Goal: Task Accomplishment & Management: Complete application form

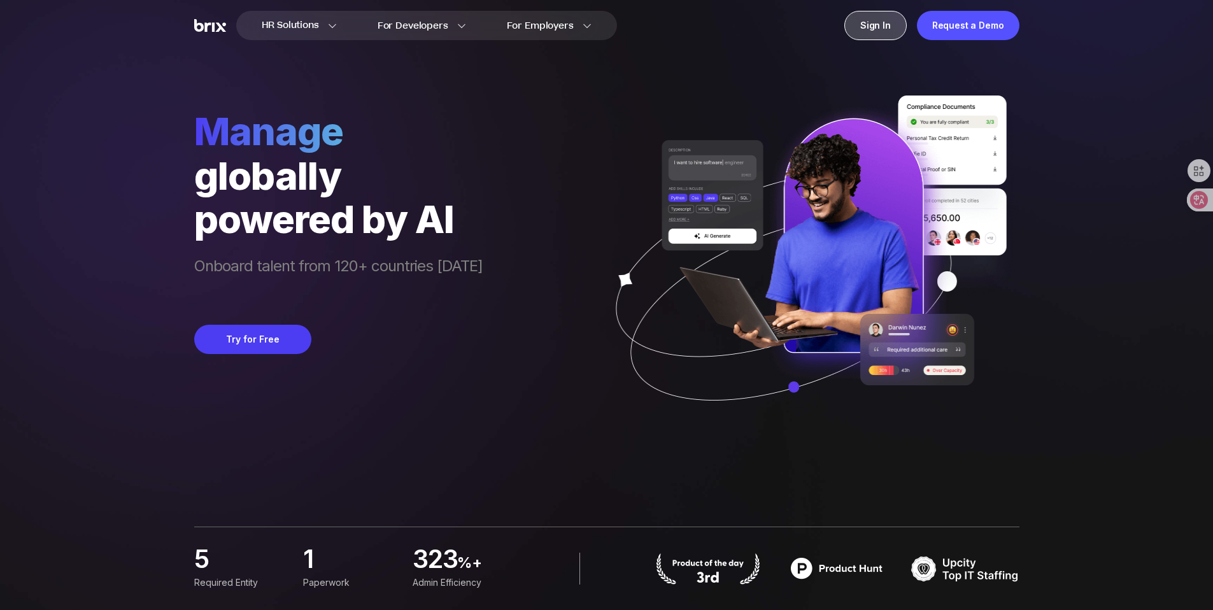
click at [870, 27] on div "Sign In" at bounding box center [875, 25] width 62 height 29
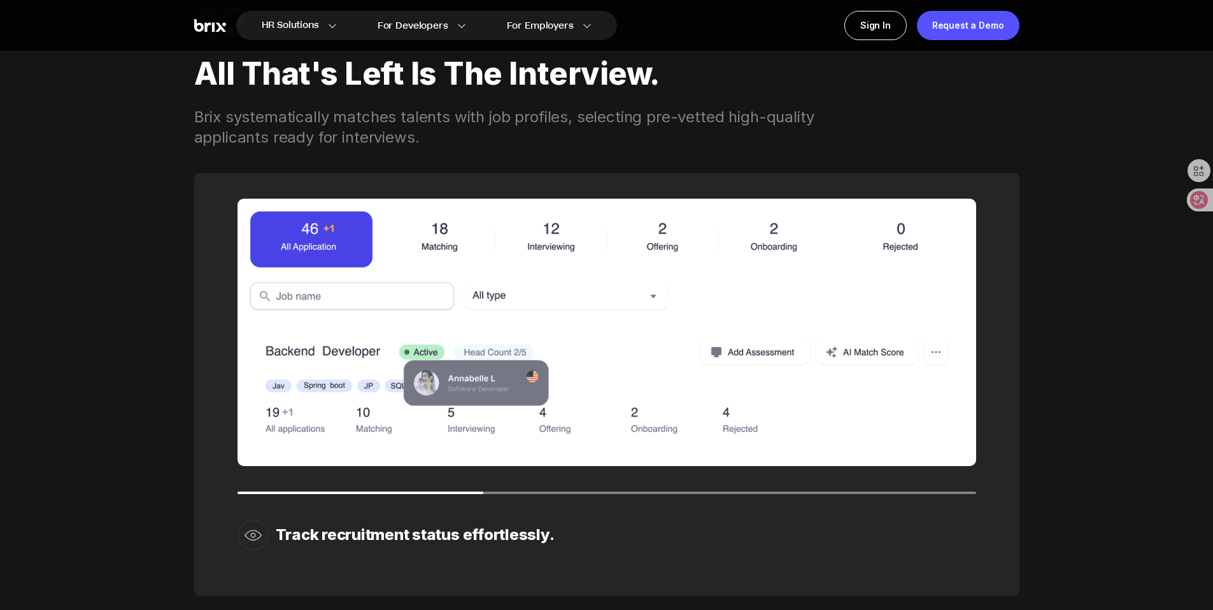
scroll to position [1862, 0]
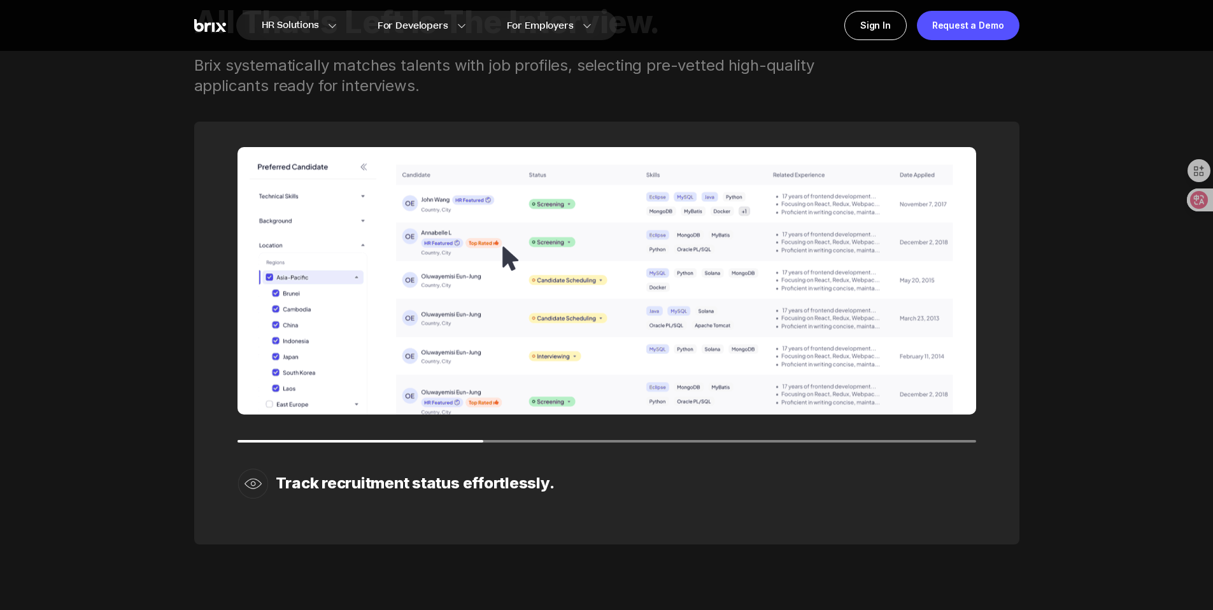
click at [247, 440] on div at bounding box center [360, 441] width 246 height 3
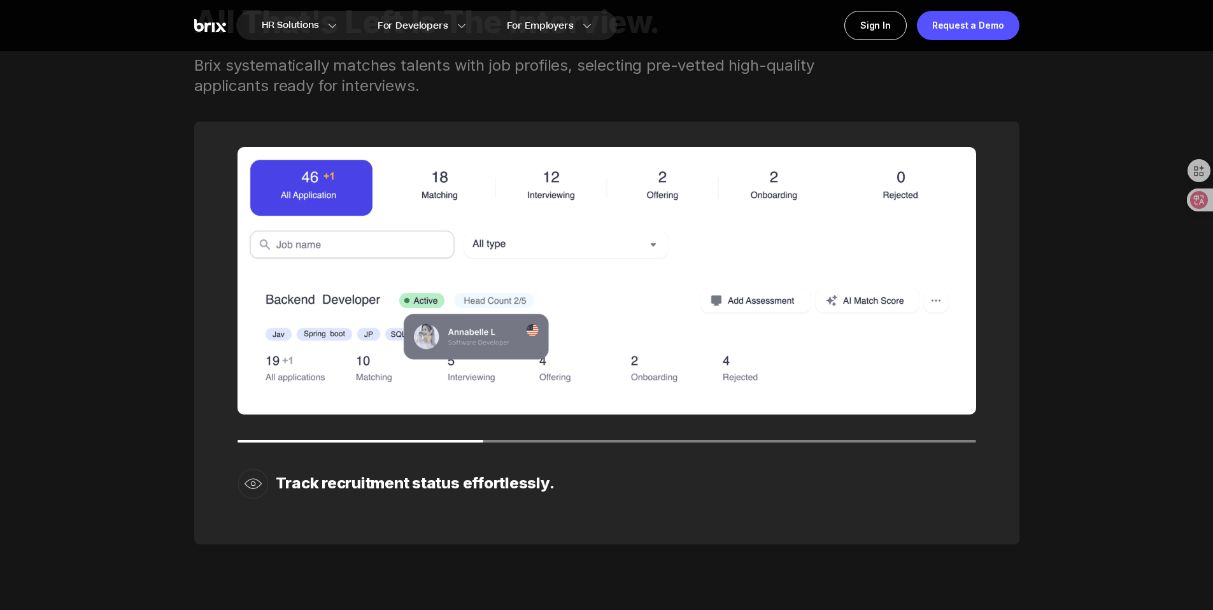
drag, startPoint x: 243, startPoint y: 442, endPoint x: 402, endPoint y: 449, distance: 158.7
click at [246, 441] on div "Track recruitment status effortlessly." at bounding box center [606, 333] width 825 height 423
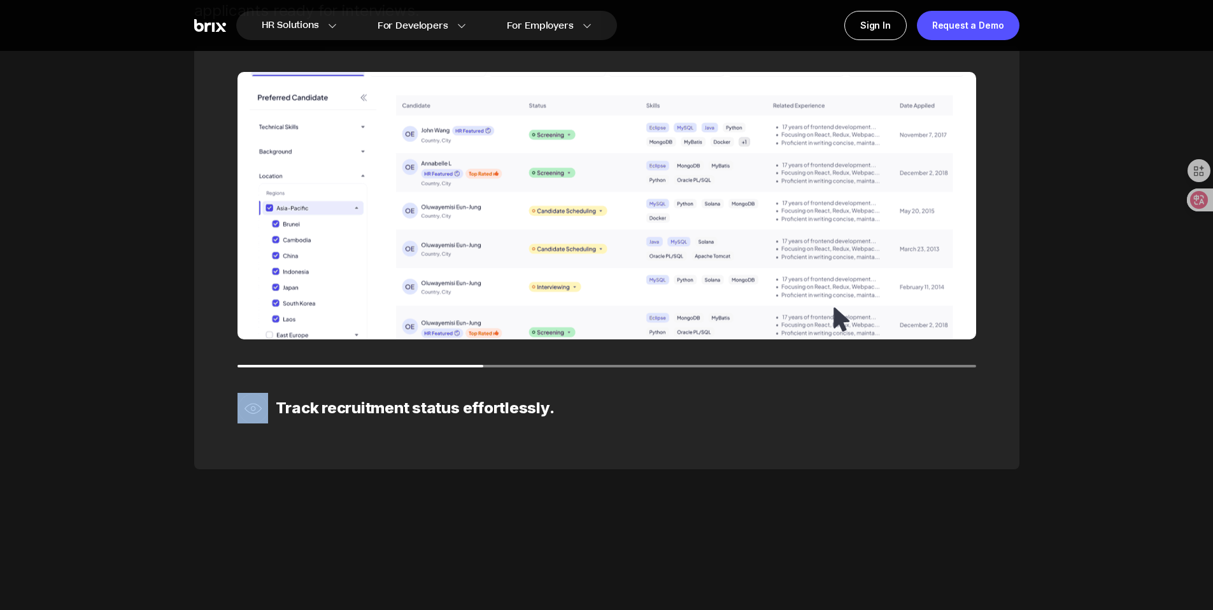
scroll to position [1971, 0]
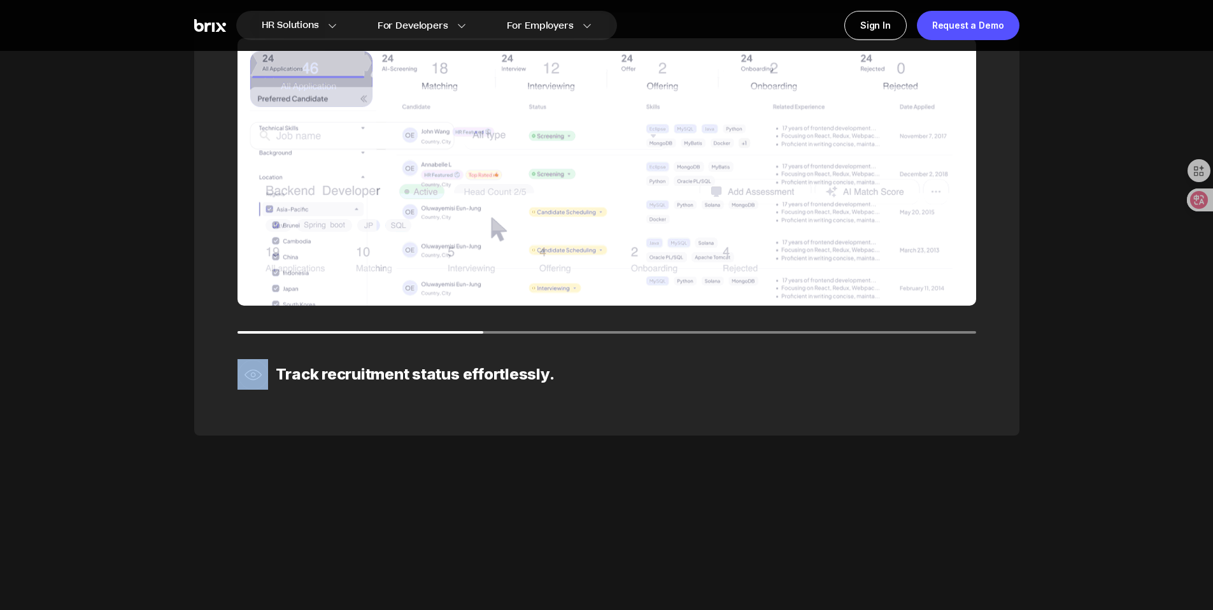
click at [530, 302] on img at bounding box center [606, 171] width 739 height 267
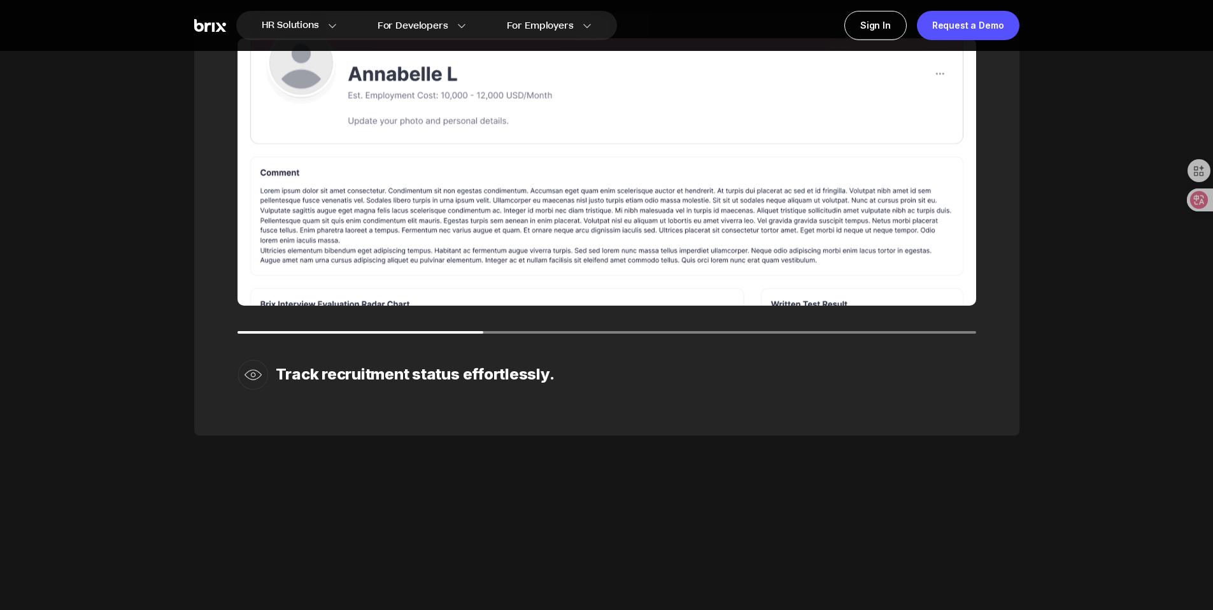
drag, startPoint x: 480, startPoint y: 333, endPoint x: 401, endPoint y: 328, distance: 79.1
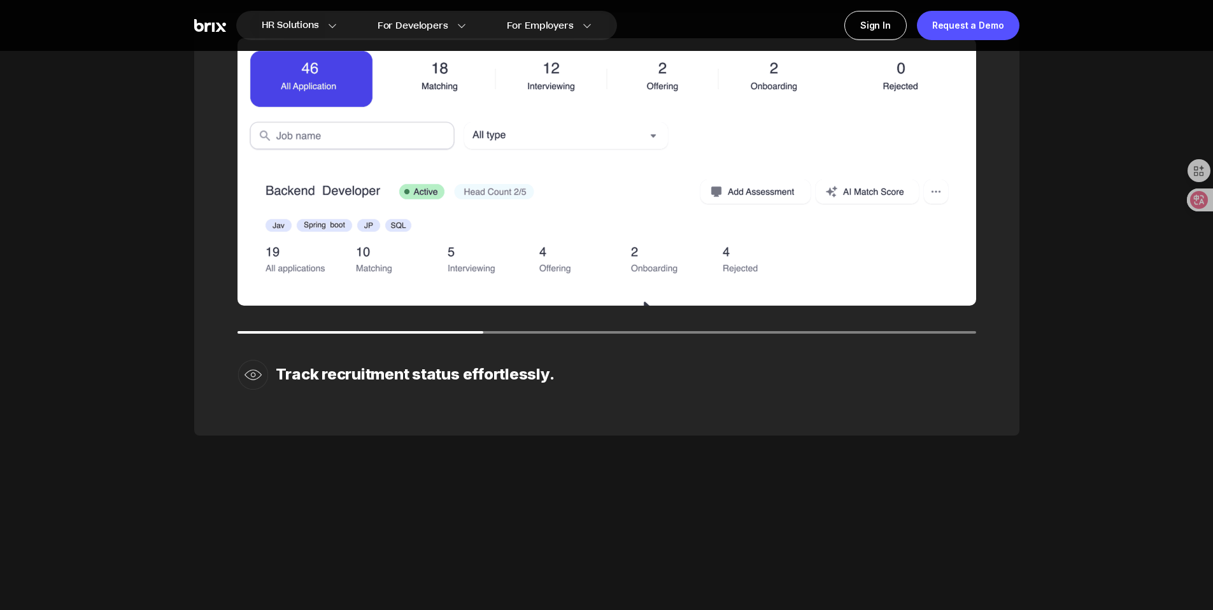
click at [404, 328] on div "Track recruitment status effortlessly." at bounding box center [606, 224] width 825 height 423
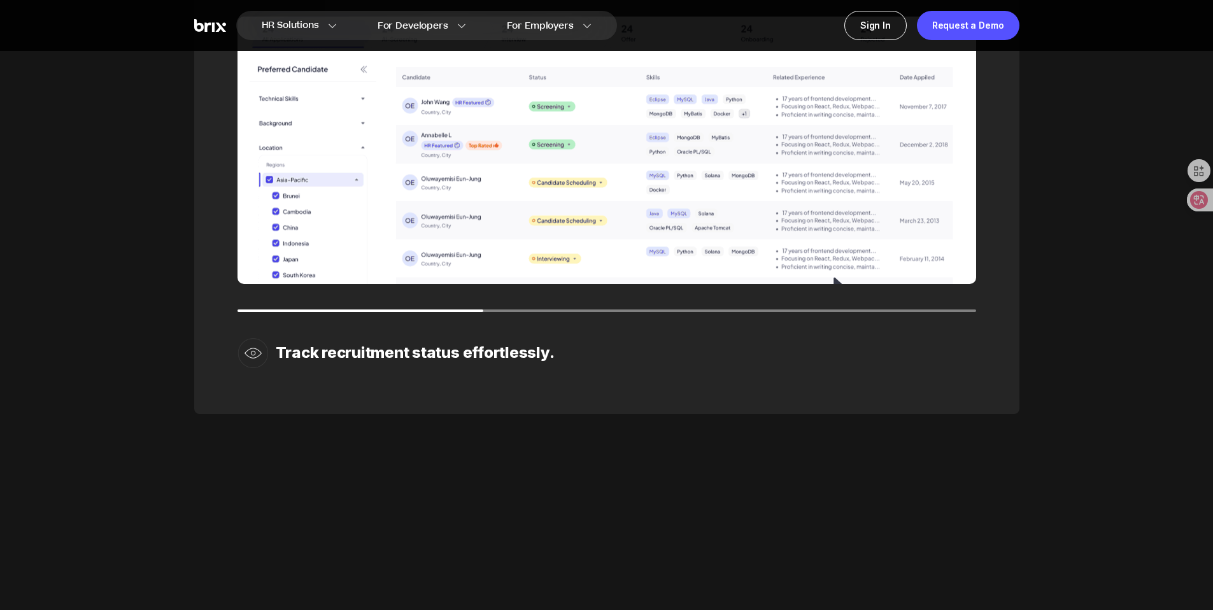
scroll to position [1986, 0]
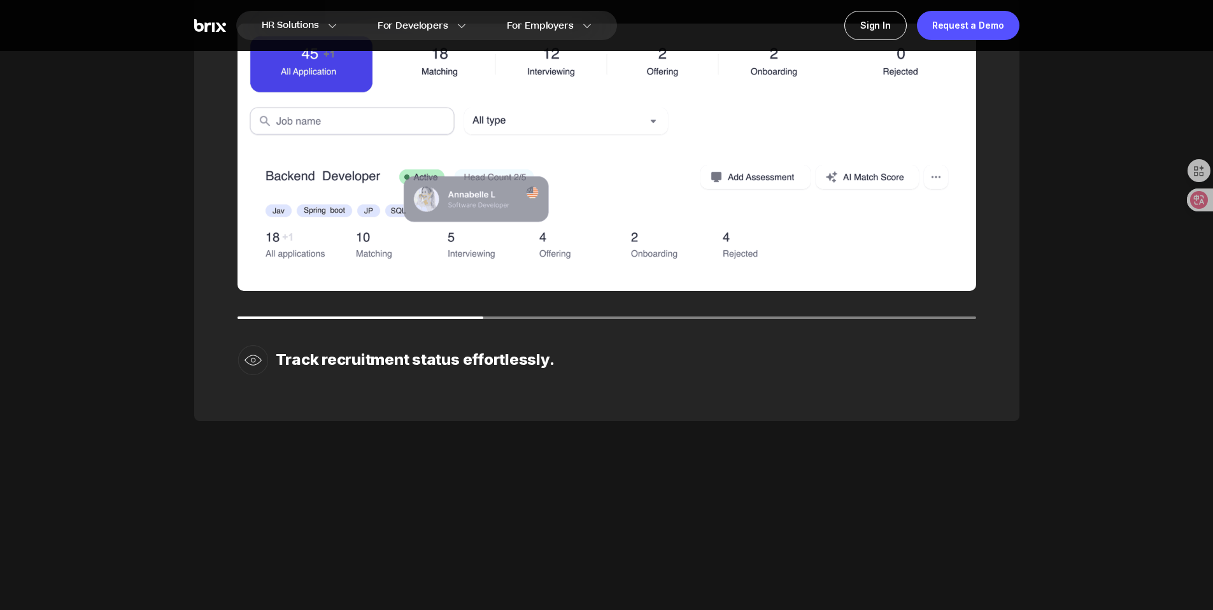
click at [252, 365] on img at bounding box center [252, 359] width 31 height 31
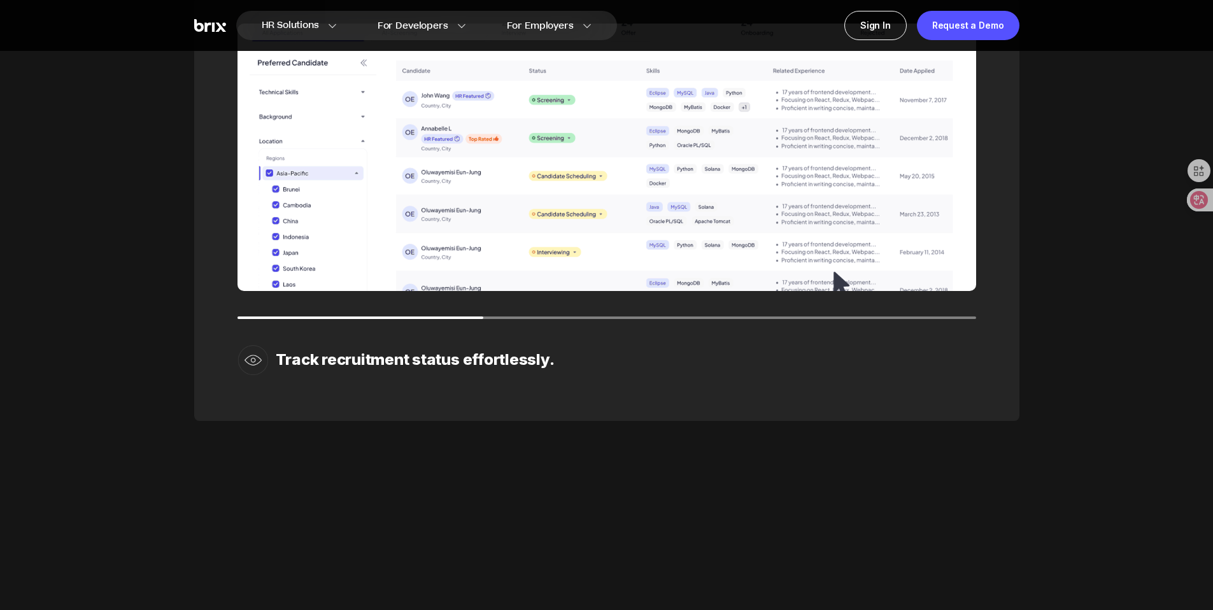
click at [256, 359] on img at bounding box center [252, 359] width 31 height 31
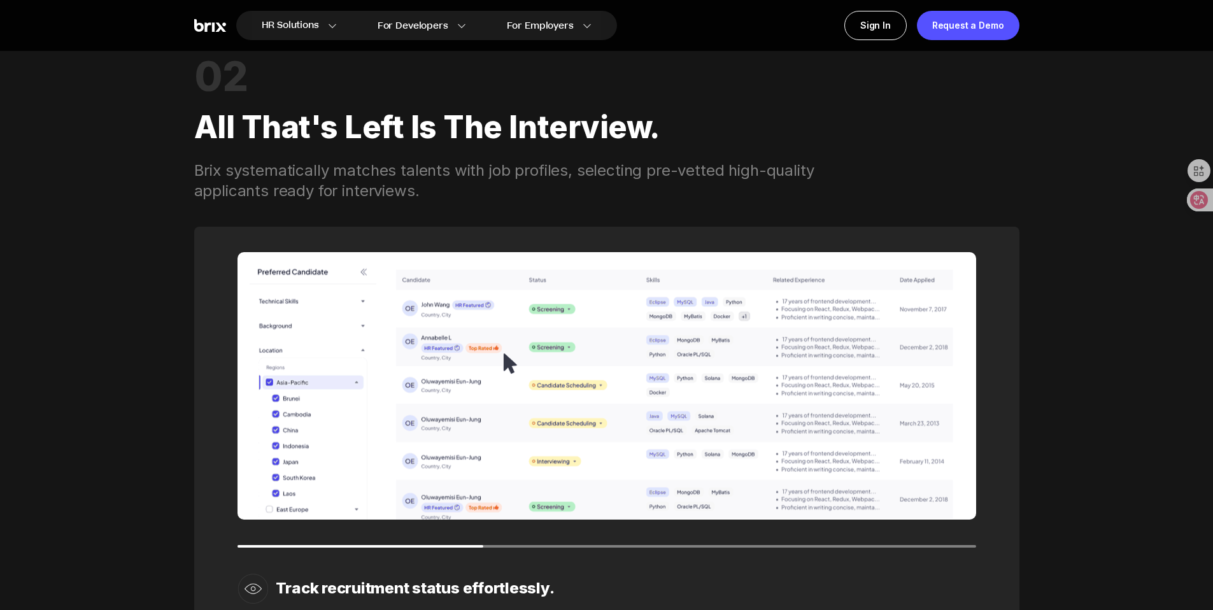
scroll to position [1739, 0]
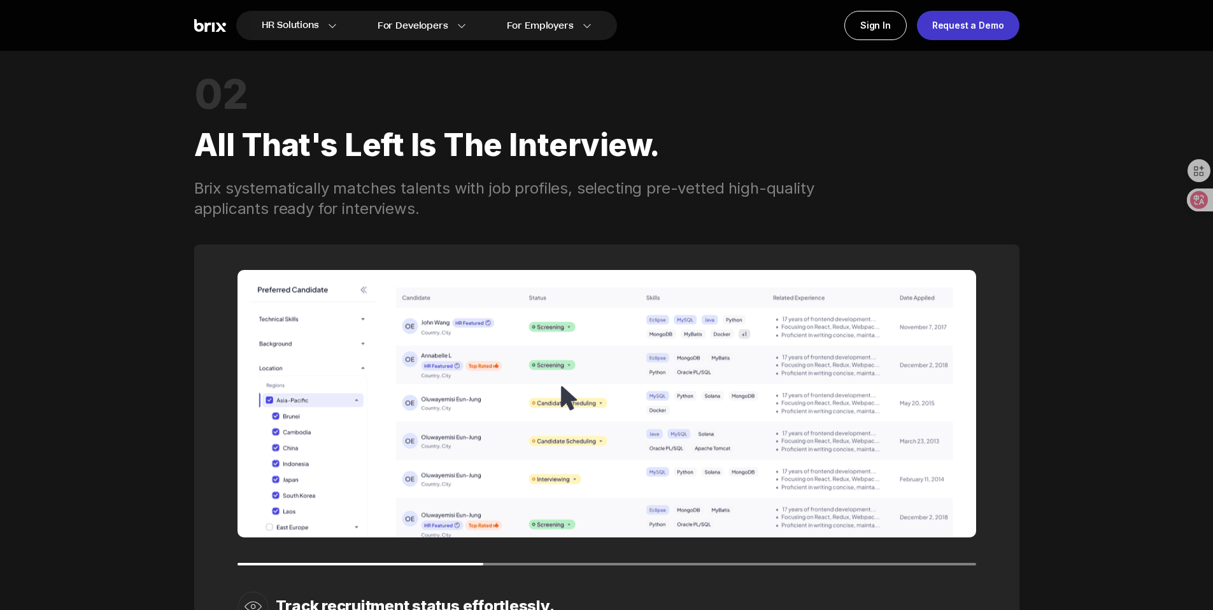
click at [964, 26] on div "Request a Demo" at bounding box center [968, 25] width 103 height 29
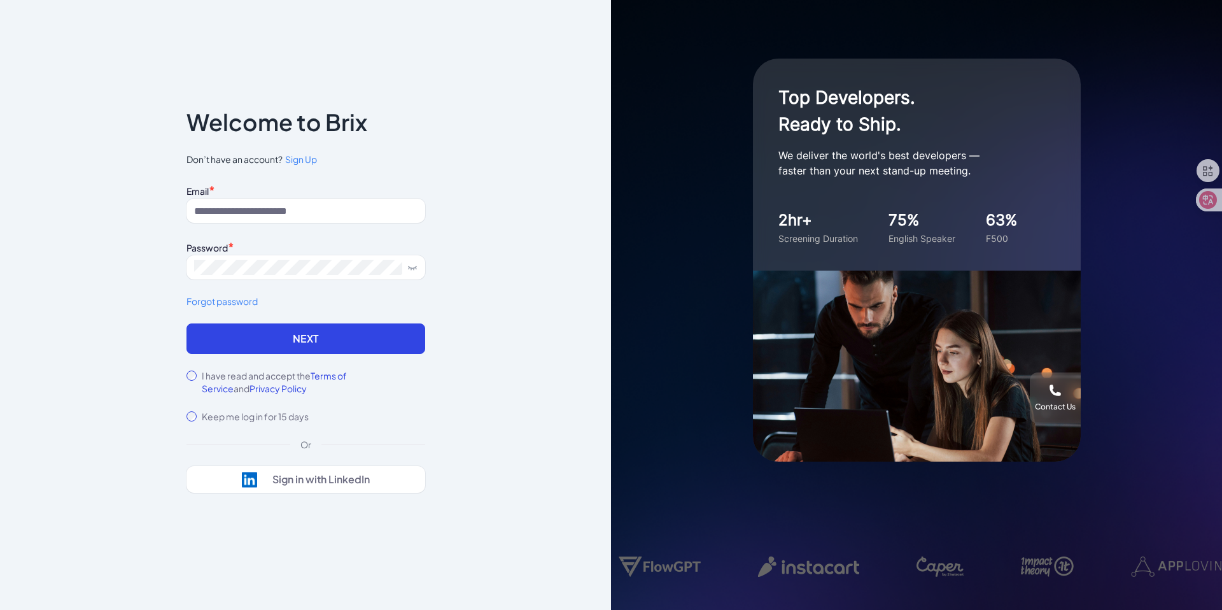
click at [101, 293] on div "Notice To proceed, please agree to the Terms of Service and Privary Policy . Ca…" at bounding box center [305, 305] width 611 height 610
click at [304, 166] on link "Sign Up" at bounding box center [300, 159] width 34 height 13
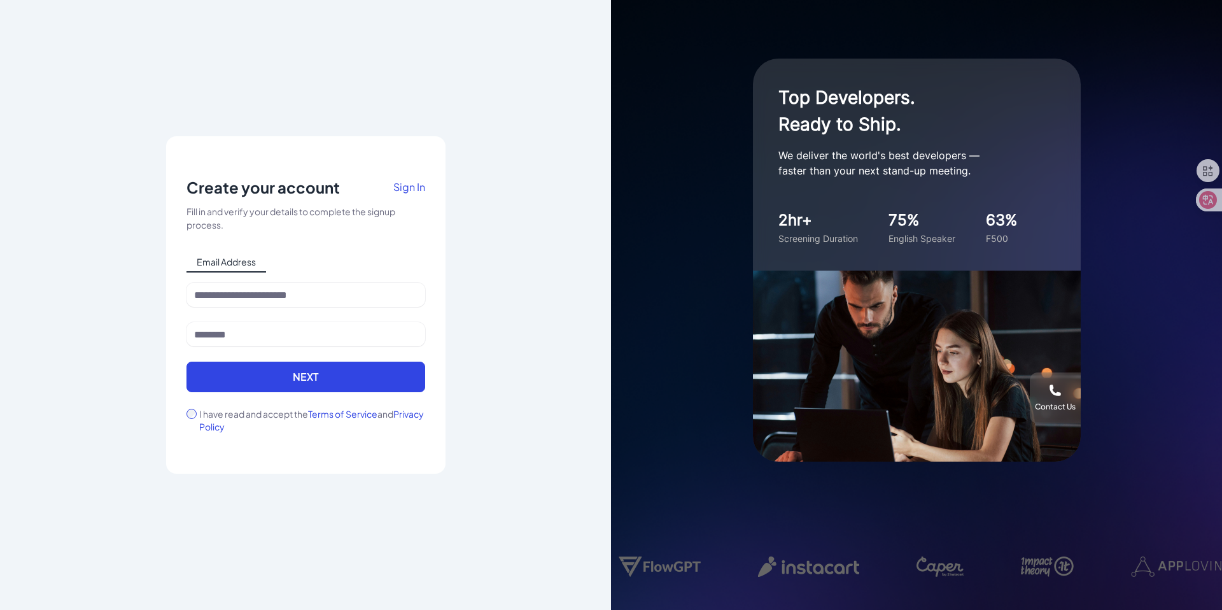
click at [421, 190] on span "Sign In" at bounding box center [409, 186] width 32 height 13
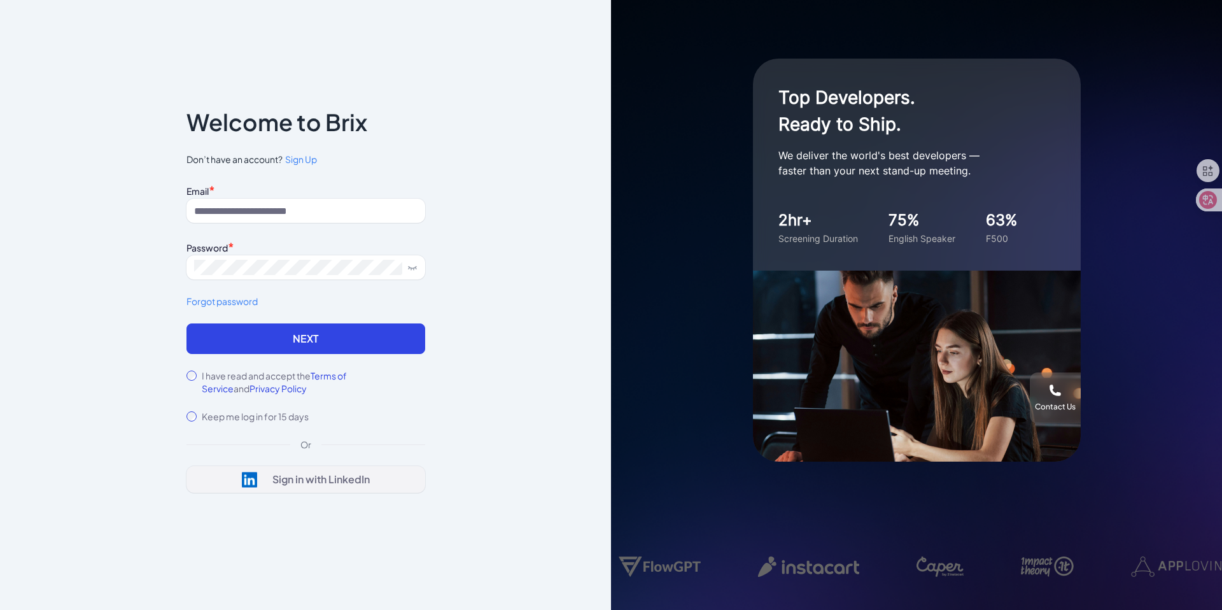
click at [304, 478] on div "Sign in with LinkedIn" at bounding box center [320, 479] width 97 height 13
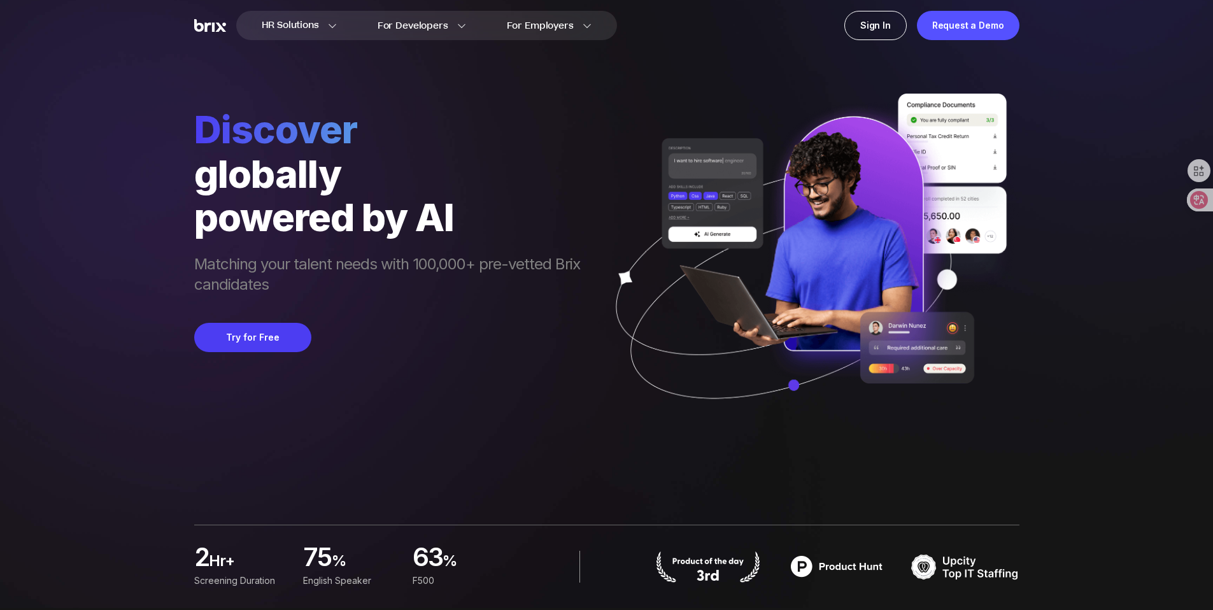
scroll to position [3, 0]
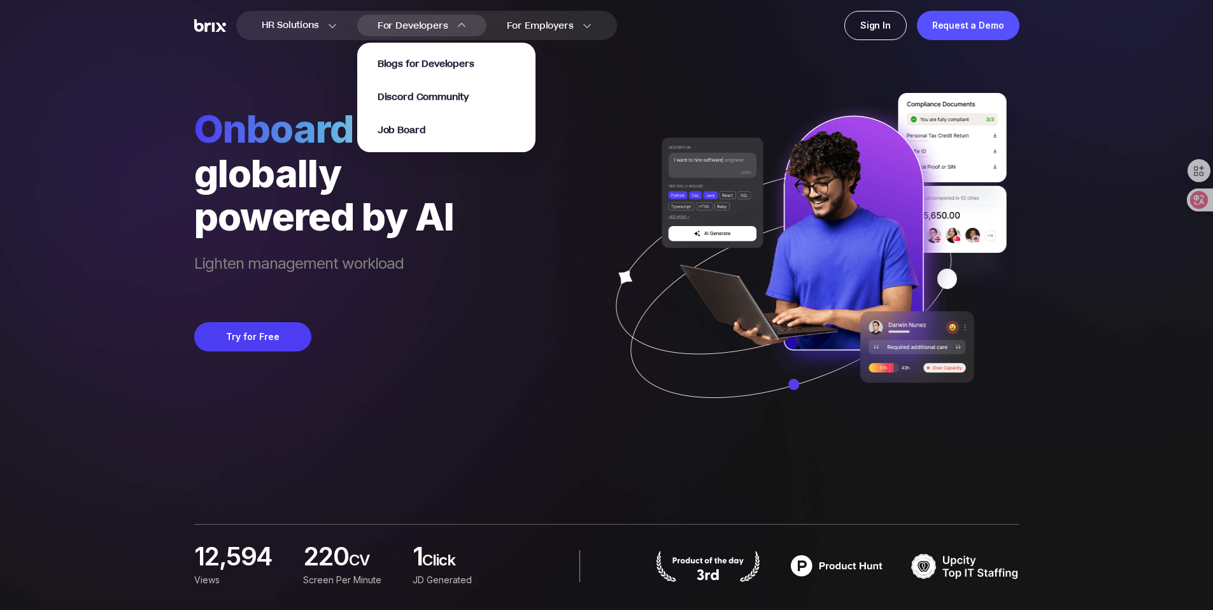
click at [430, 27] on span "For Developers" at bounding box center [413, 25] width 71 height 13
click at [426, 25] on span "For Developers" at bounding box center [413, 25] width 71 height 13
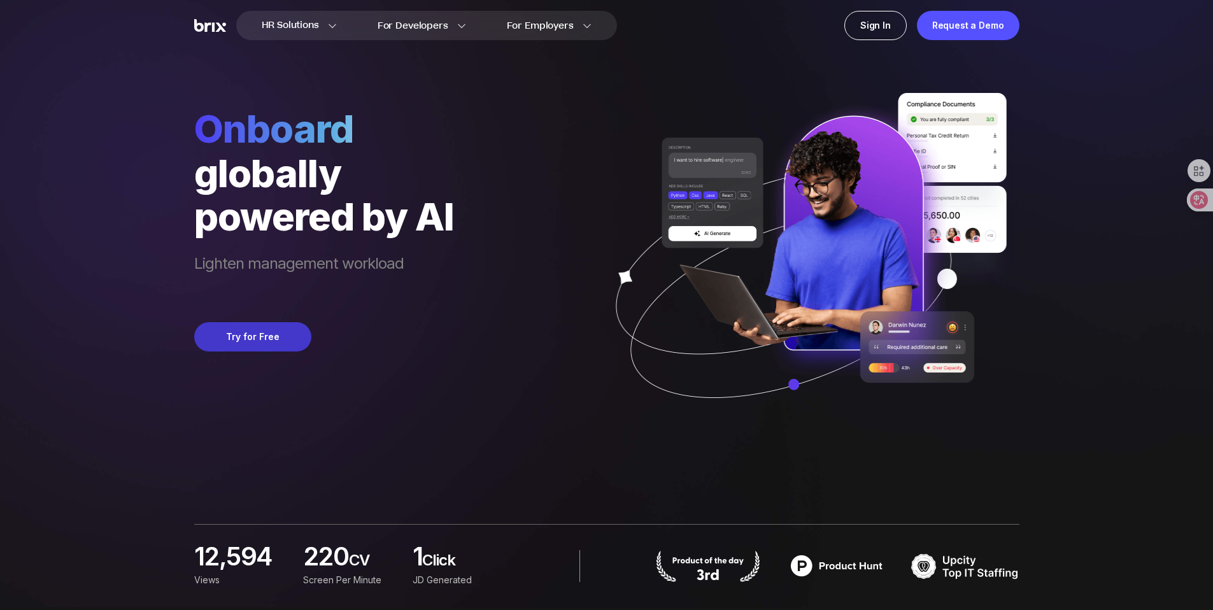
click at [271, 340] on button "Try for Free" at bounding box center [252, 336] width 117 height 29
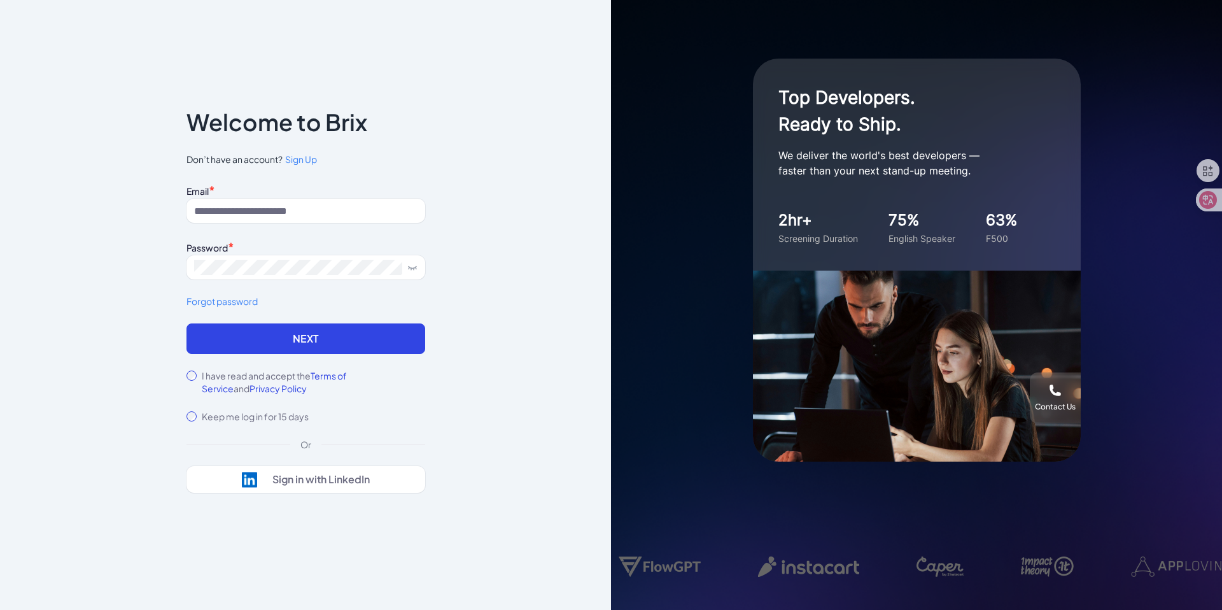
click at [496, 353] on div "Notice To proceed, please agree to the Terms of Service and Privary Policy . Ca…" at bounding box center [305, 305] width 611 height 610
